Goal: Check status

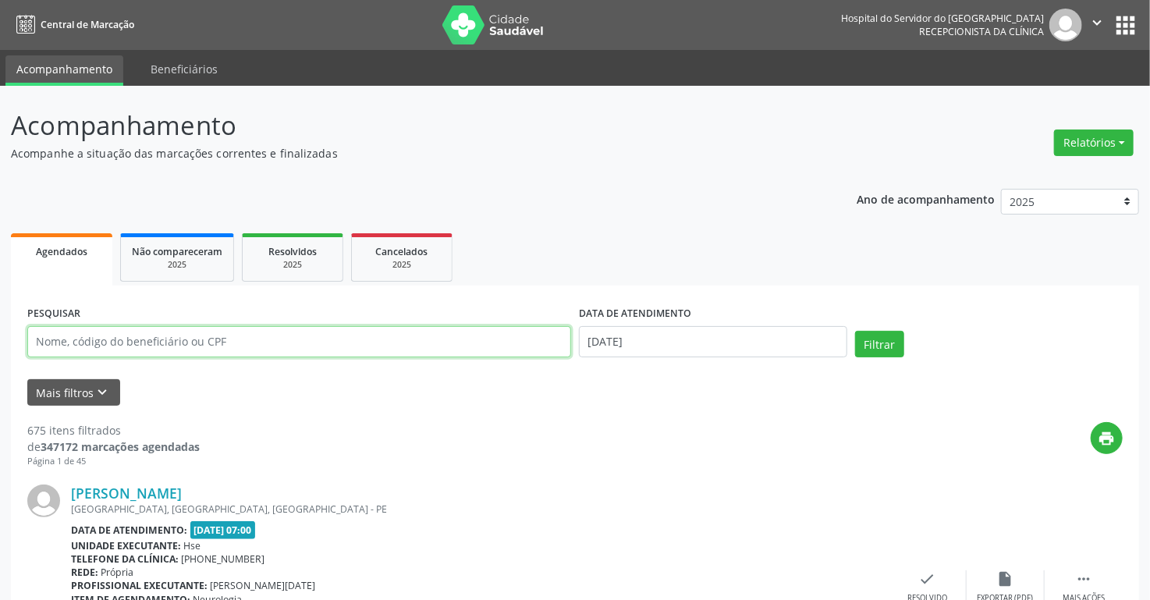
click at [253, 339] on input "text" at bounding box center [299, 341] width 544 height 31
type input "5"
type input "maria .[DATE][PERSON_NAME]"
click at [855, 331] on button "Filtrar" at bounding box center [879, 344] width 49 height 27
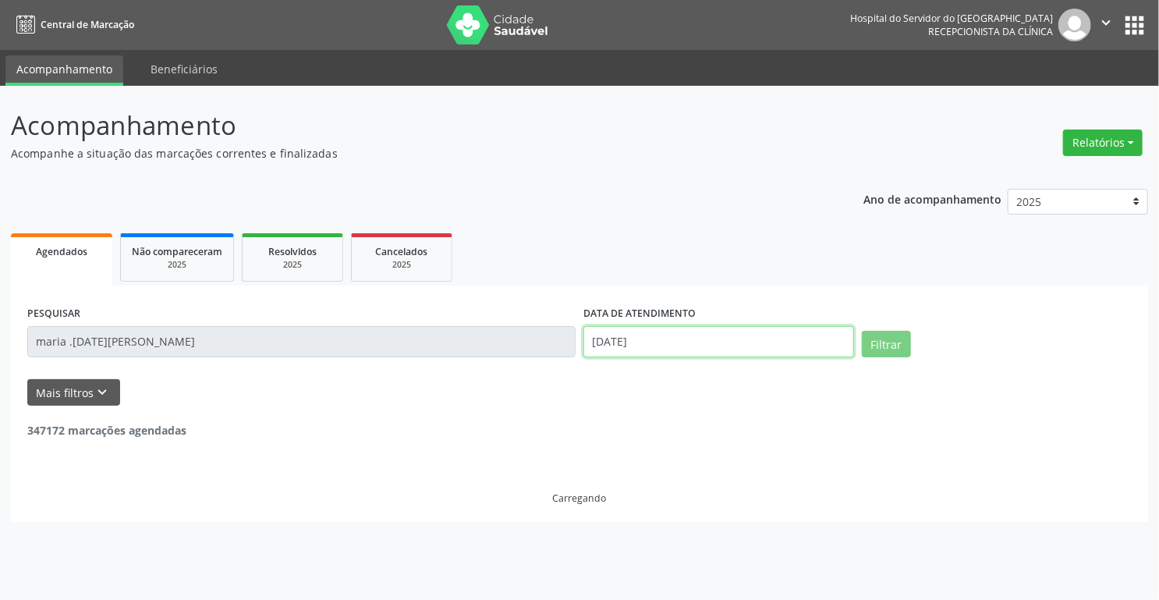
click at [690, 339] on input "[DATE]" at bounding box center [718, 341] width 271 height 31
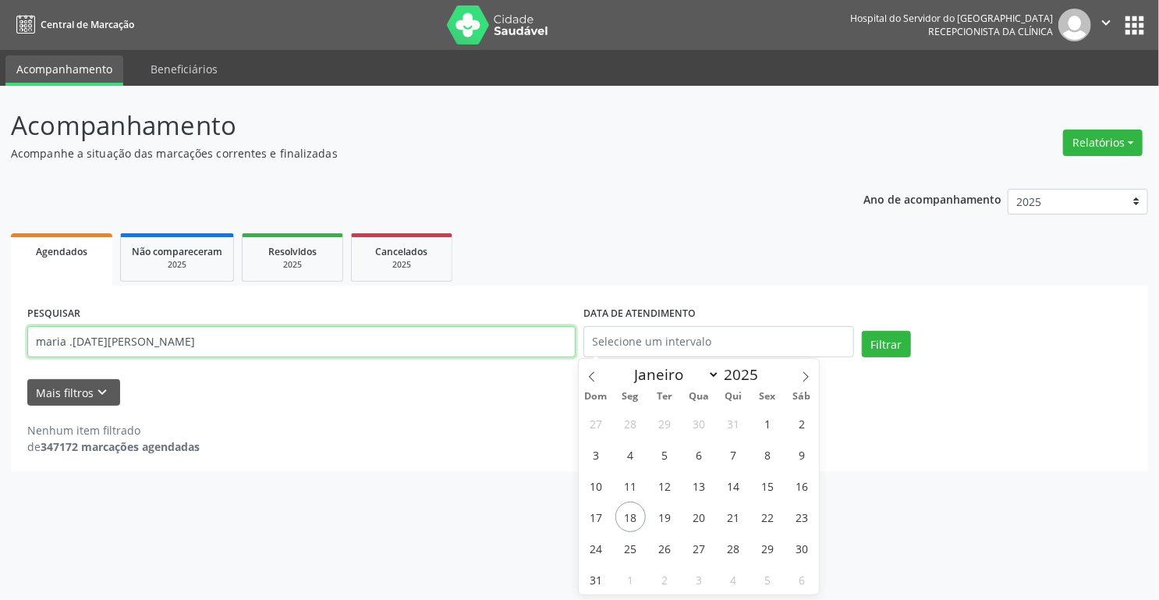
click at [69, 346] on input "maria .[DATE][PERSON_NAME]" at bounding box center [301, 341] width 548 height 31
click at [69, 343] on input "maria.[DATE][PERSON_NAME]" at bounding box center [301, 341] width 548 height 31
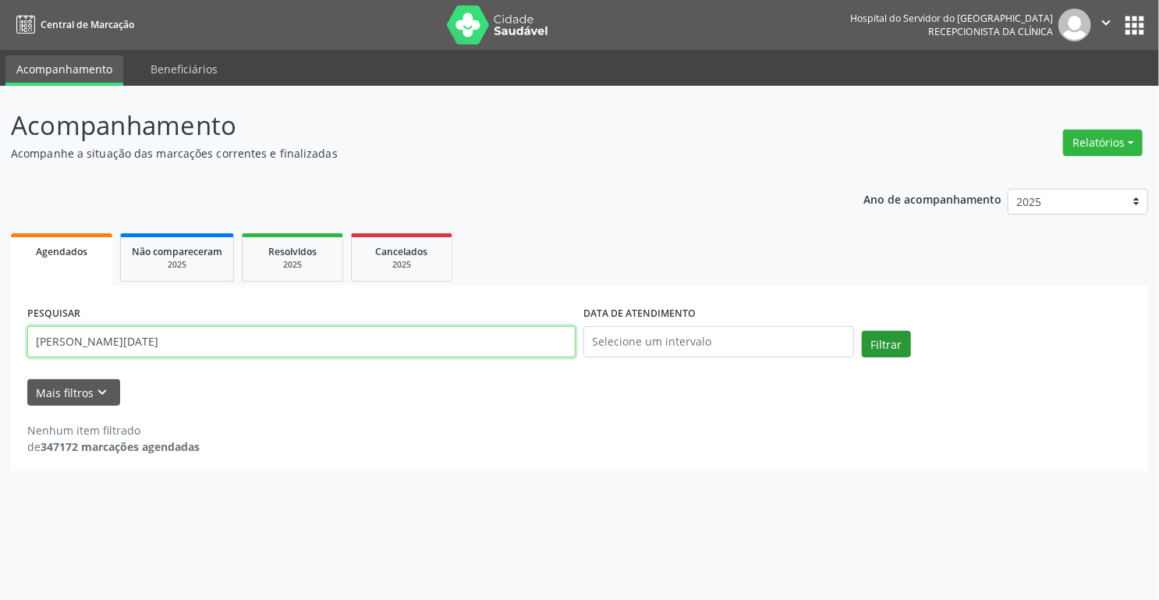
type input "[PERSON_NAME][DATE]"
click at [874, 340] on button "Filtrar" at bounding box center [886, 344] width 49 height 27
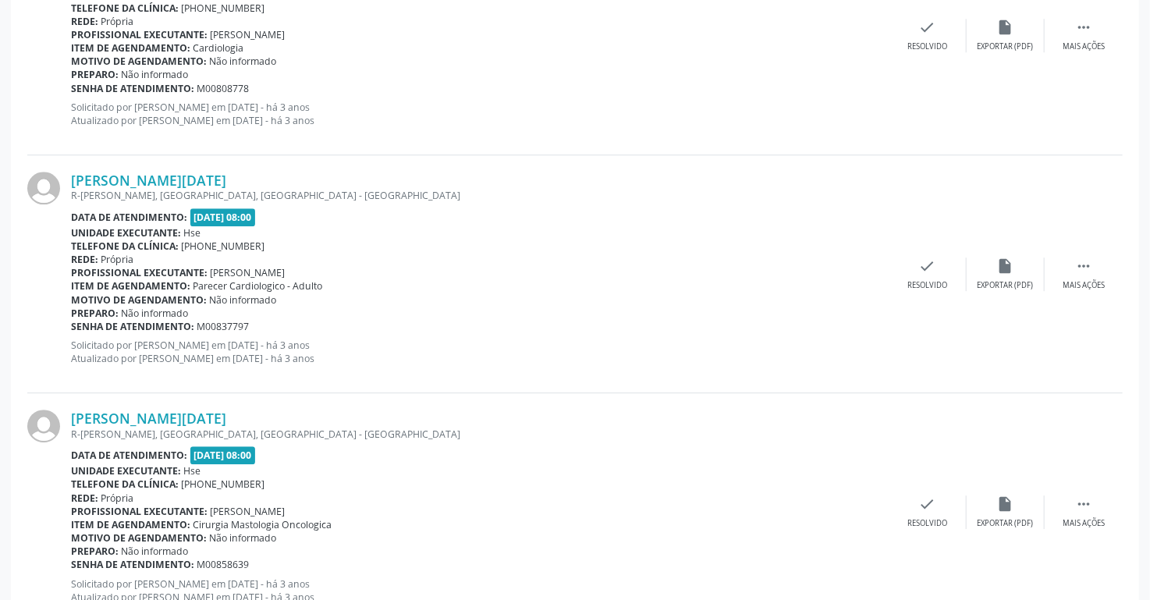
scroll to position [1949, 0]
